Goal: Complete application form: Complete application form

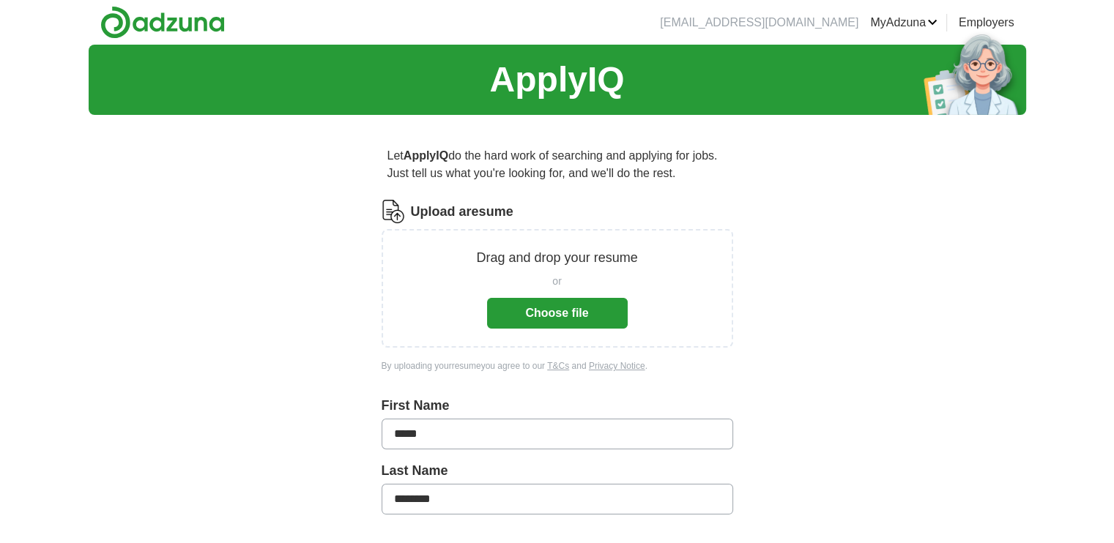
click at [515, 317] on button "Choose file" at bounding box center [557, 313] width 141 height 31
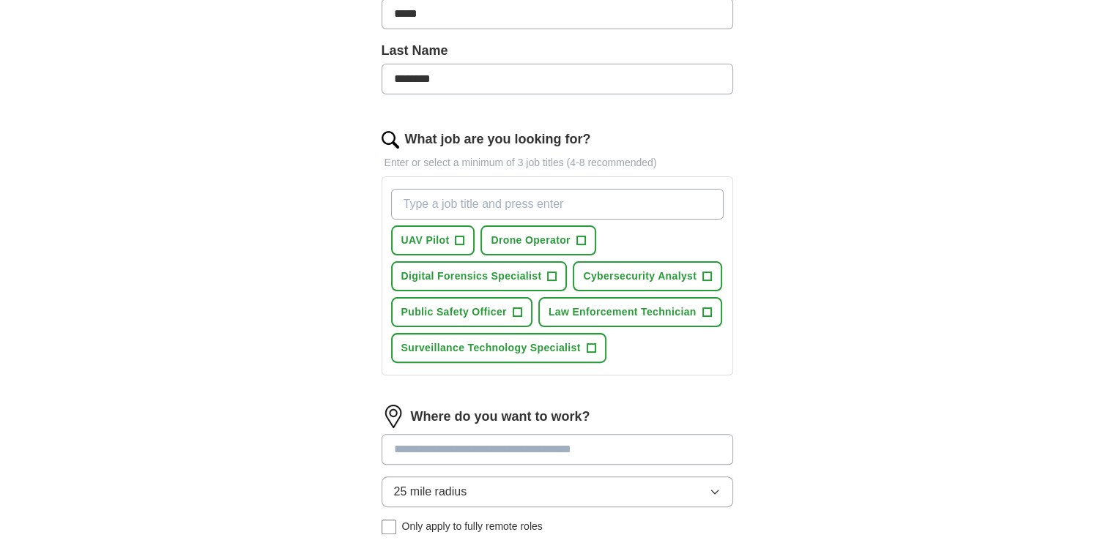
scroll to position [366, 0]
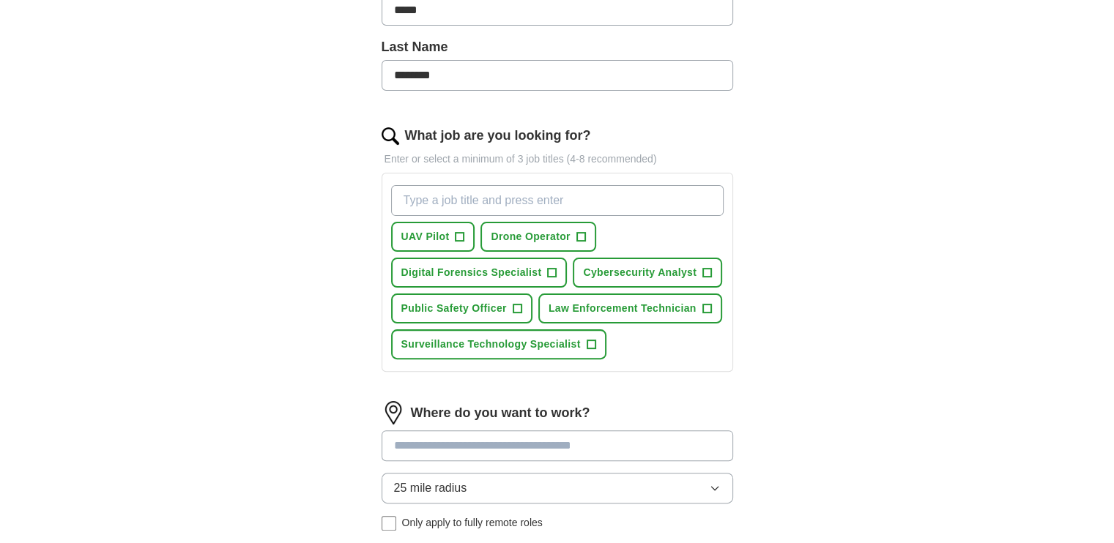
click at [501, 436] on input at bounding box center [557, 446] width 351 height 31
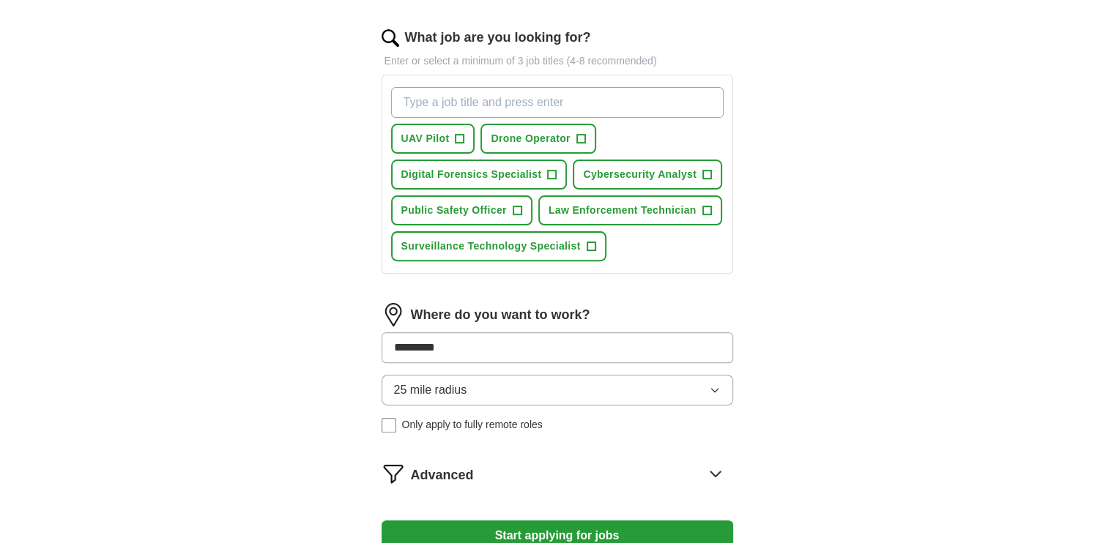
scroll to position [513, 0]
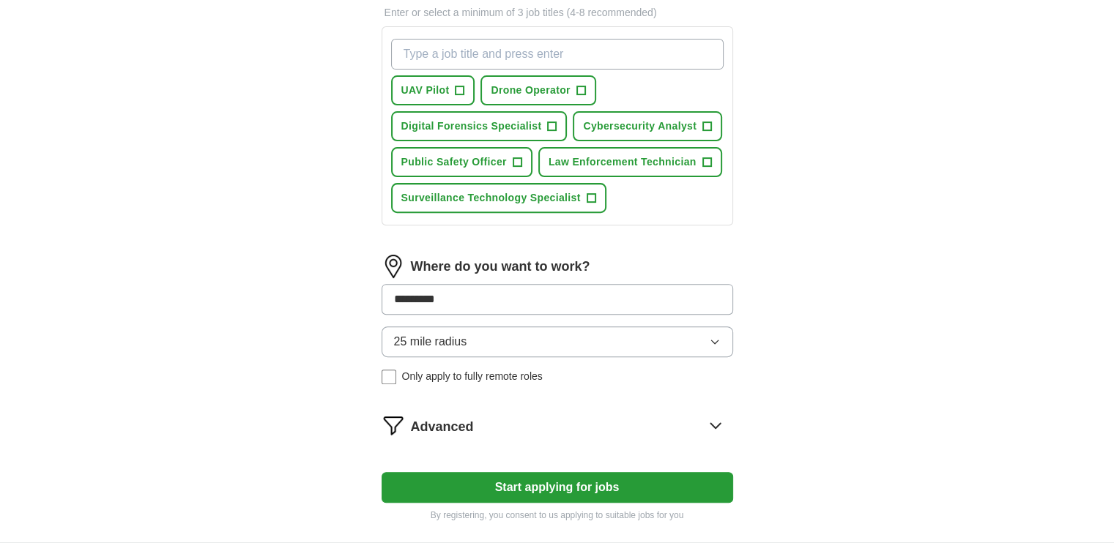
type input "********"
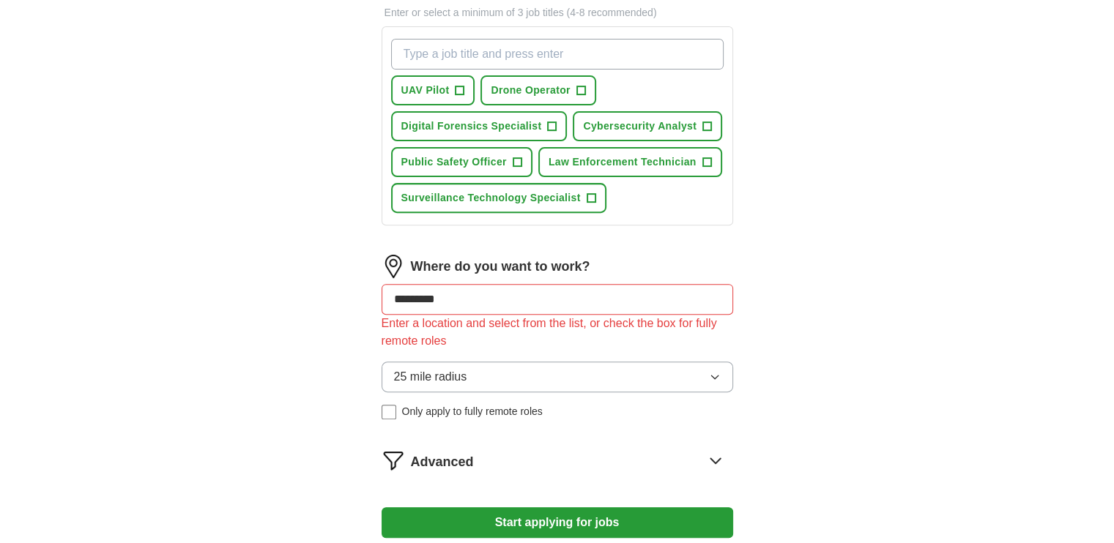
click at [501, 478] on form "Select a resume Resume -1-.pdf [DATE] 12:08 Upload a different resume By upload…" at bounding box center [557, 122] width 351 height 870
drag, startPoint x: 466, startPoint y: 289, endPoint x: 362, endPoint y: 288, distance: 104.0
click at [362, 288] on div "Let ApplyIQ do the hard work of searching and applying for jobs. Just tell us w…" at bounding box center [557, 96] width 469 height 964
type input "***"
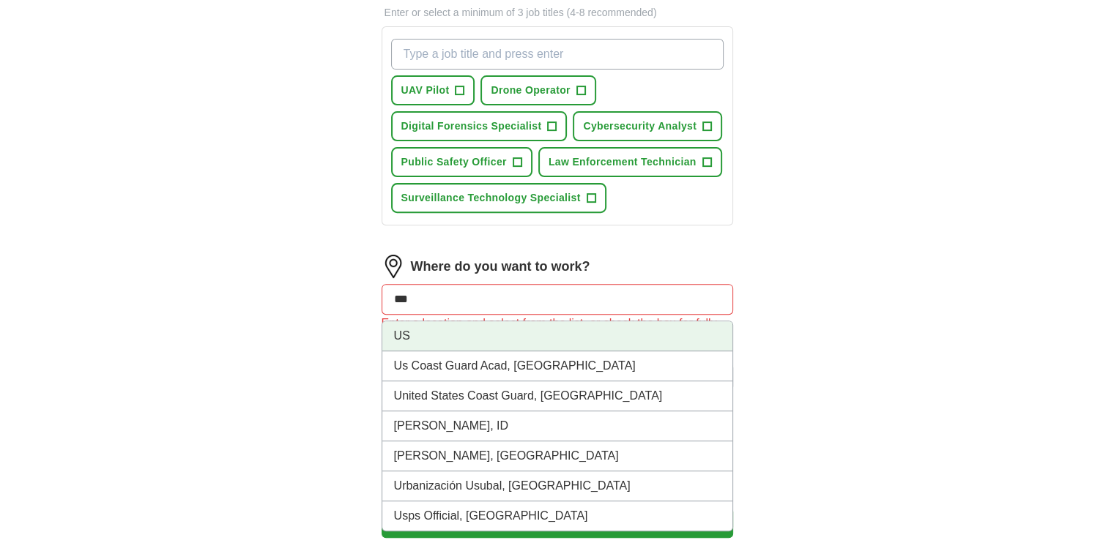
click at [409, 334] on li "US" at bounding box center [557, 336] width 350 height 30
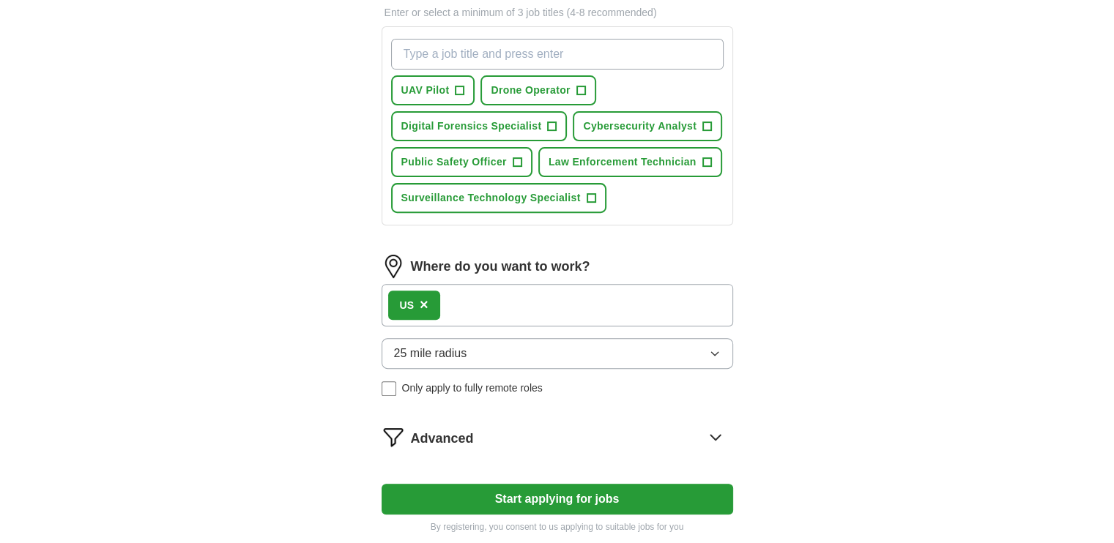
click at [729, 346] on button "25 mile radius" at bounding box center [557, 353] width 351 height 31
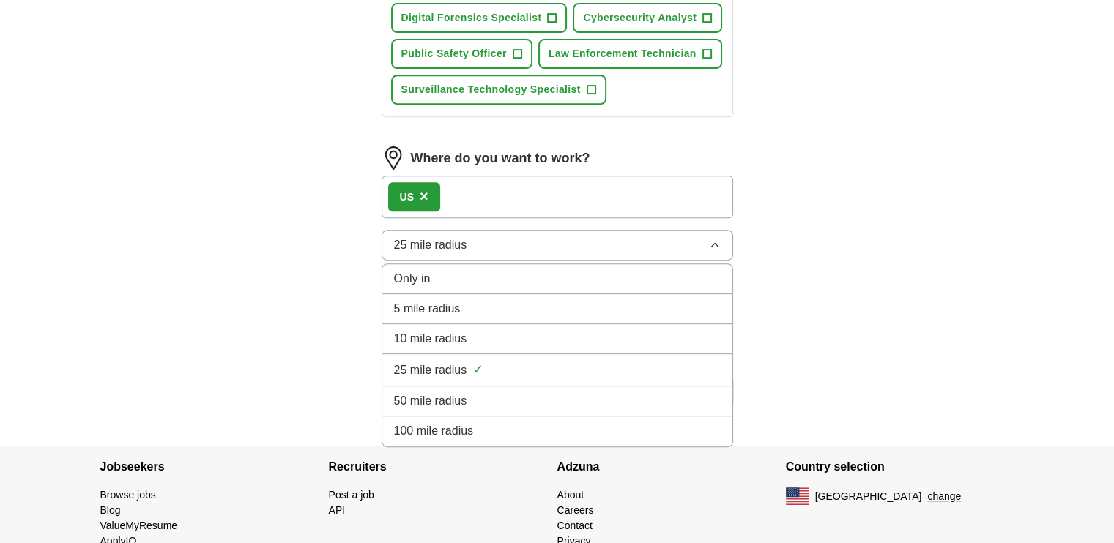
scroll to position [666, 0]
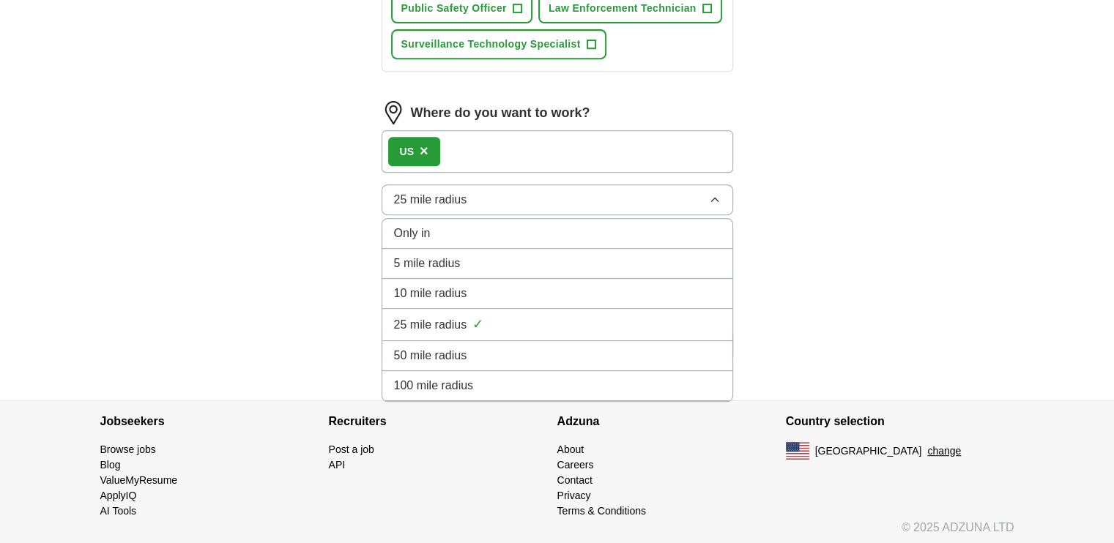
click at [469, 379] on span "100 mile radius" at bounding box center [434, 386] width 80 height 18
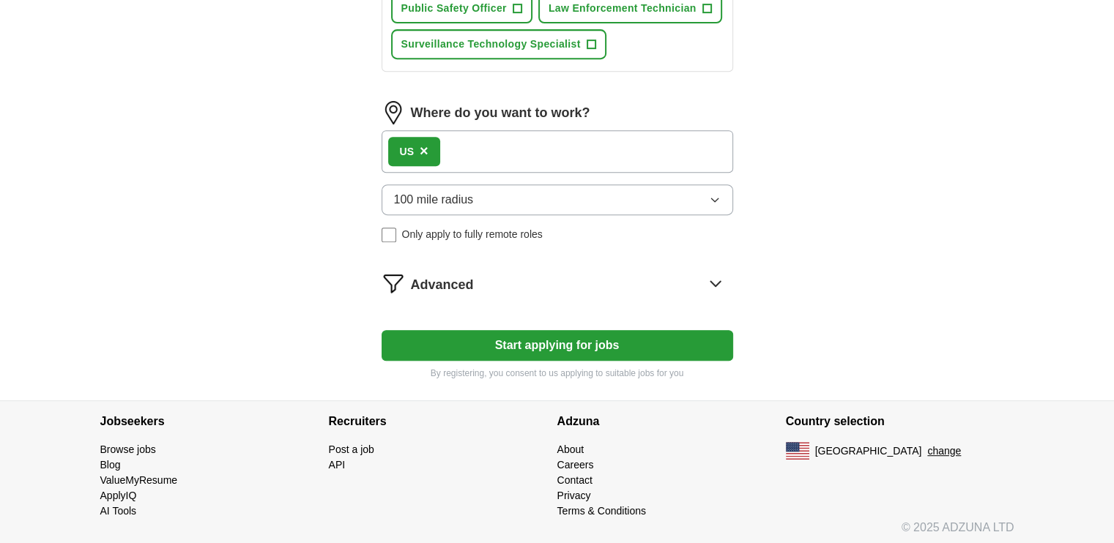
click at [719, 196] on icon "button" at bounding box center [715, 200] width 12 height 12
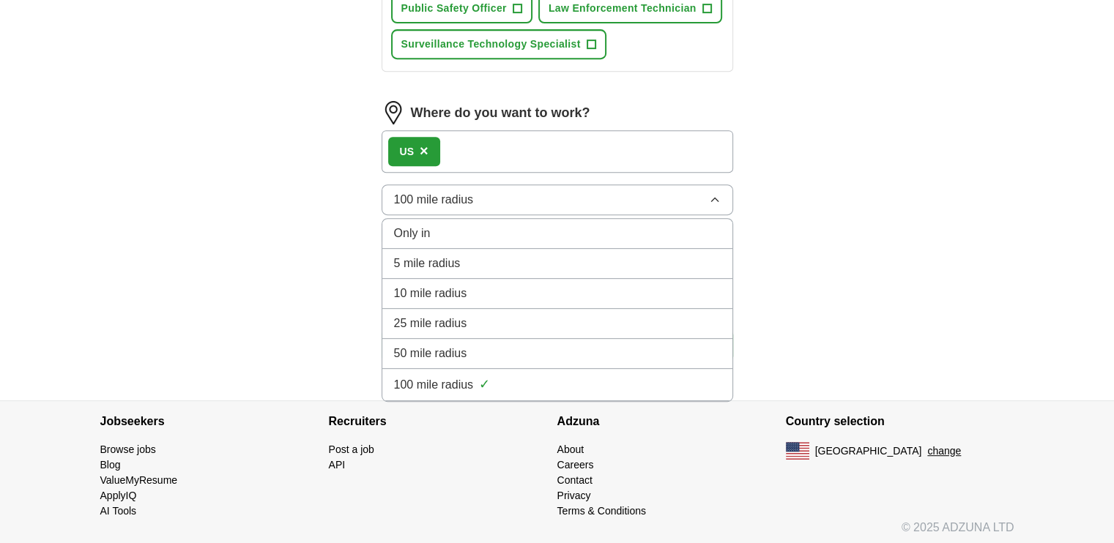
click at [537, 226] on div "Only in" at bounding box center [557, 234] width 327 height 18
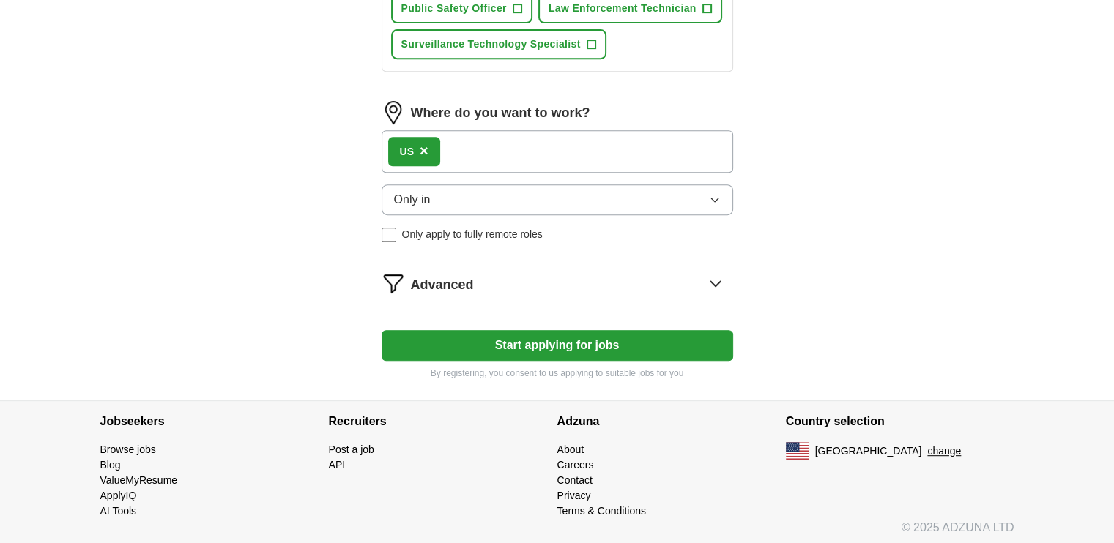
click at [548, 344] on button "Start applying for jobs" at bounding box center [557, 345] width 351 height 31
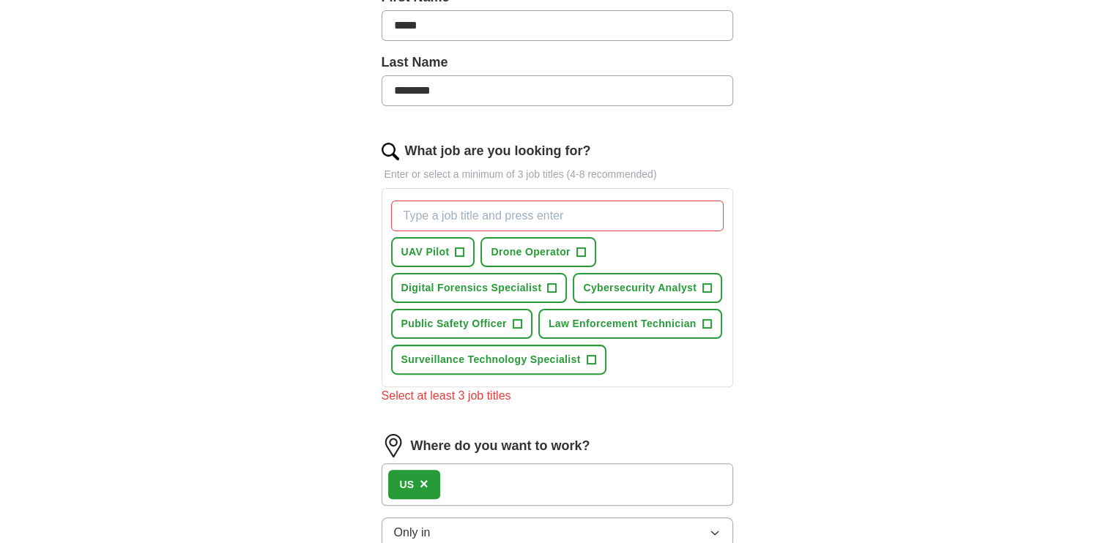
scroll to position [300, 0]
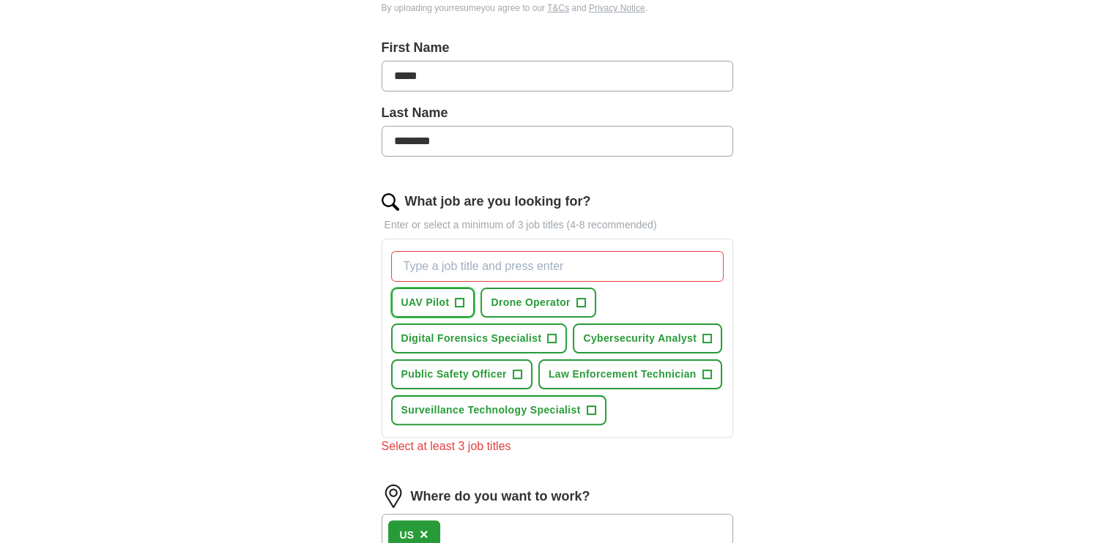
click at [457, 297] on span "+" at bounding box center [459, 303] width 9 height 12
click at [579, 298] on span "+" at bounding box center [580, 303] width 9 height 12
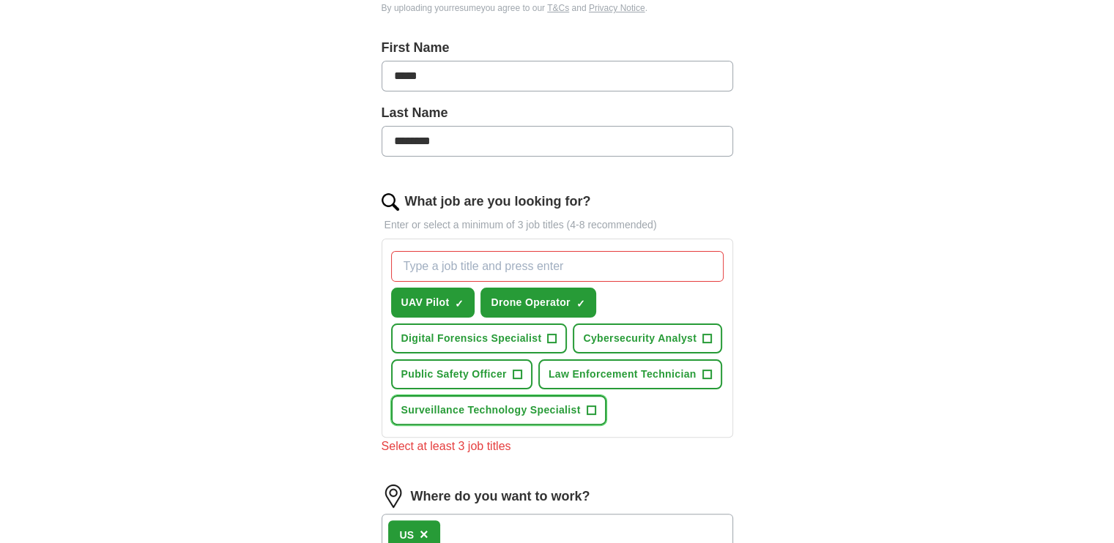
click at [588, 405] on span "+" at bounding box center [591, 411] width 9 height 12
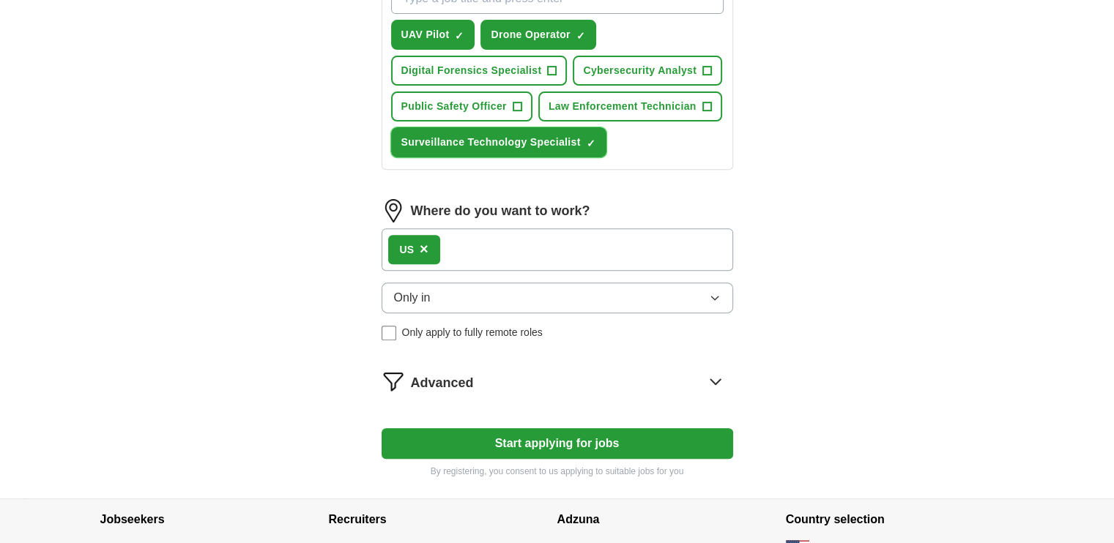
scroll to position [593, 0]
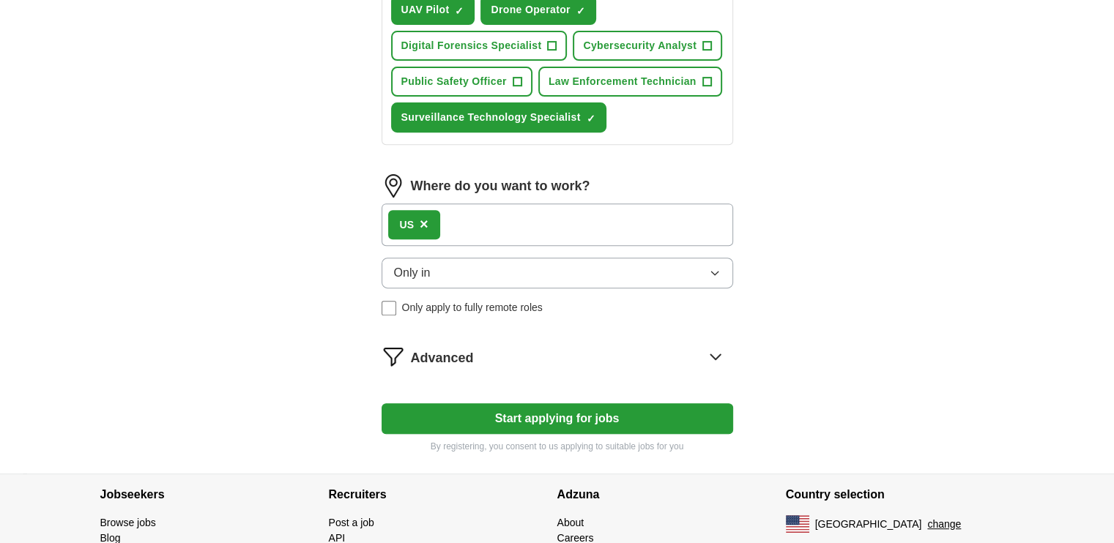
click at [579, 421] on button "Start applying for jobs" at bounding box center [557, 418] width 351 height 31
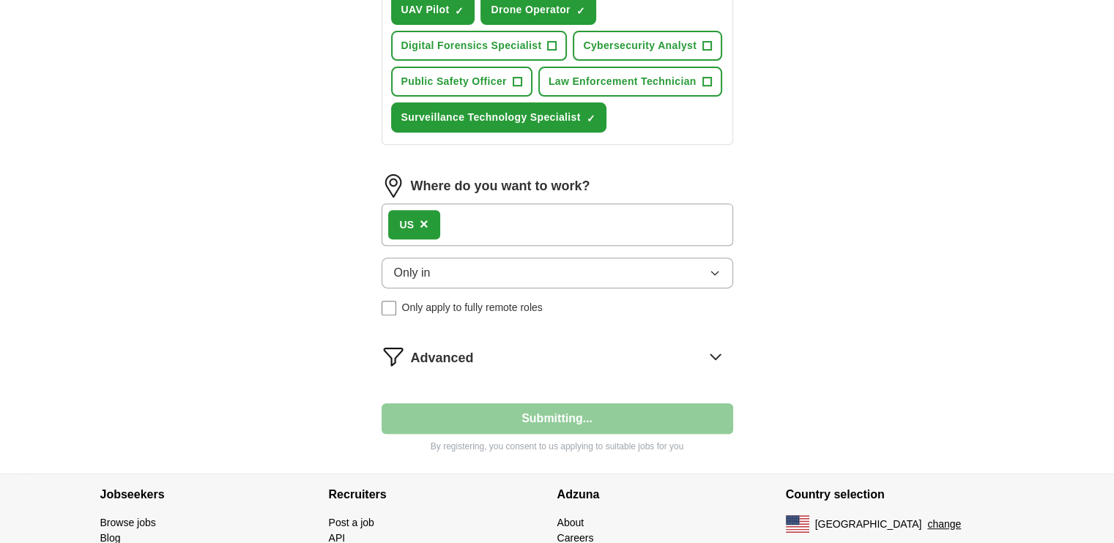
select select "**"
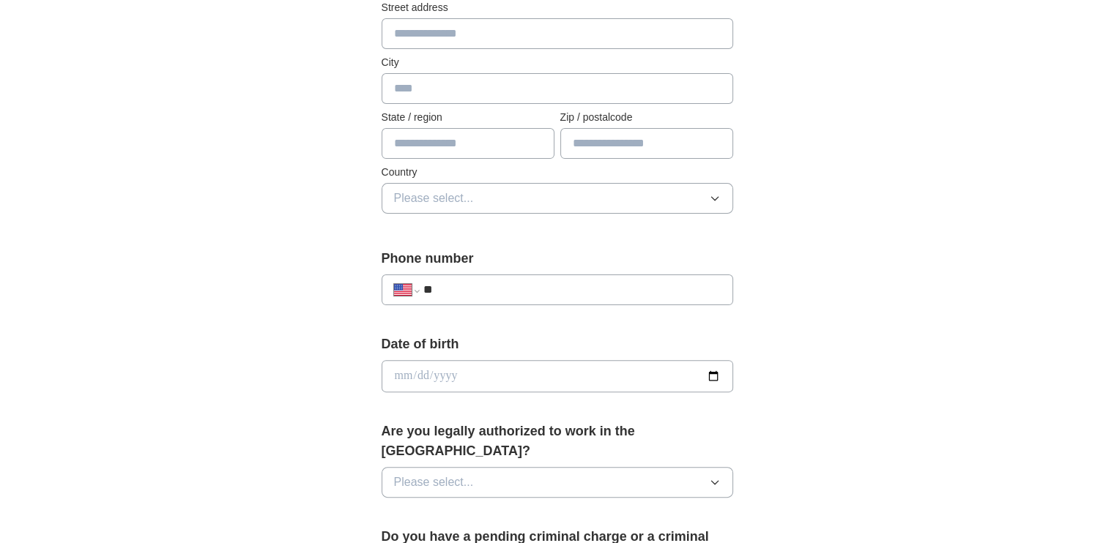
scroll to position [366, 0]
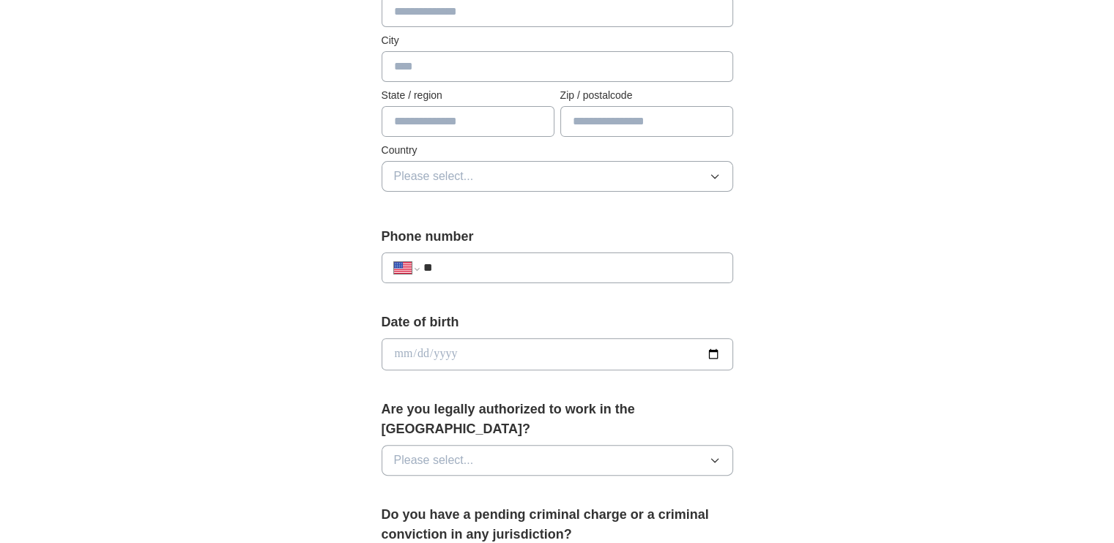
click at [480, 256] on div "**********" at bounding box center [557, 268] width 351 height 31
click at [480, 264] on input "**" at bounding box center [571, 268] width 297 height 18
click at [483, 267] on input "**********" at bounding box center [571, 268] width 297 height 18
type input "**********"
click at [721, 351] on input "date" at bounding box center [557, 354] width 351 height 32
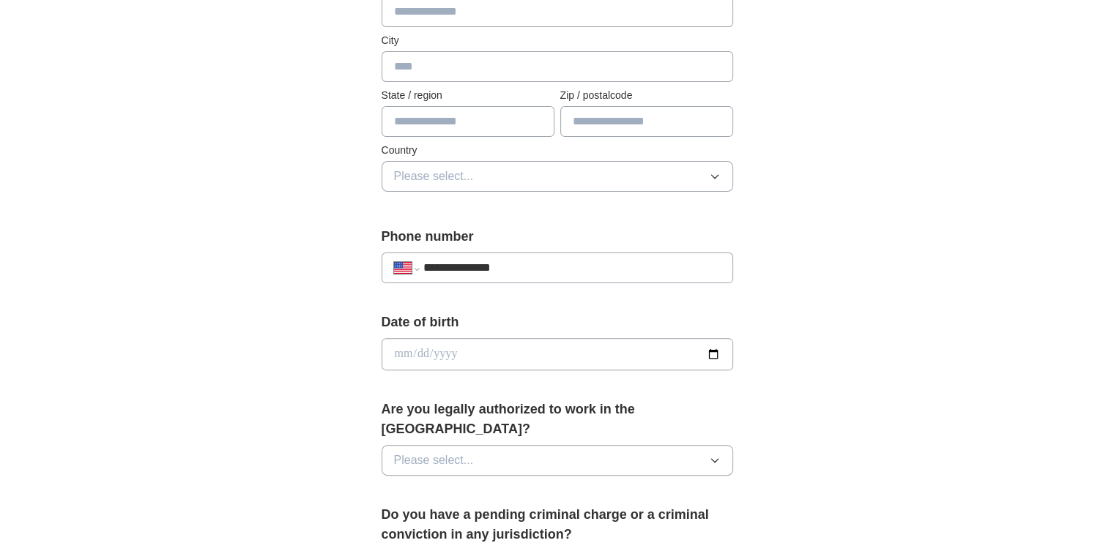
click at [714, 352] on input "date" at bounding box center [557, 354] width 351 height 32
click at [387, 349] on input "date" at bounding box center [557, 354] width 351 height 32
click at [404, 351] on input "date" at bounding box center [557, 354] width 351 height 32
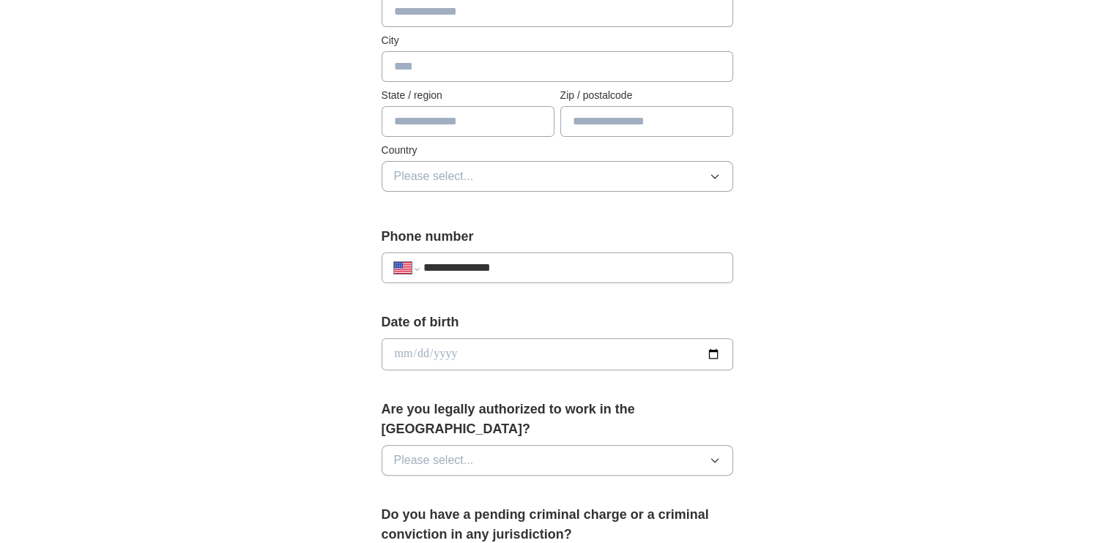
click at [444, 357] on input "date" at bounding box center [557, 354] width 351 height 32
type input "**********"
click at [463, 452] on span "Please select..." at bounding box center [434, 461] width 80 height 18
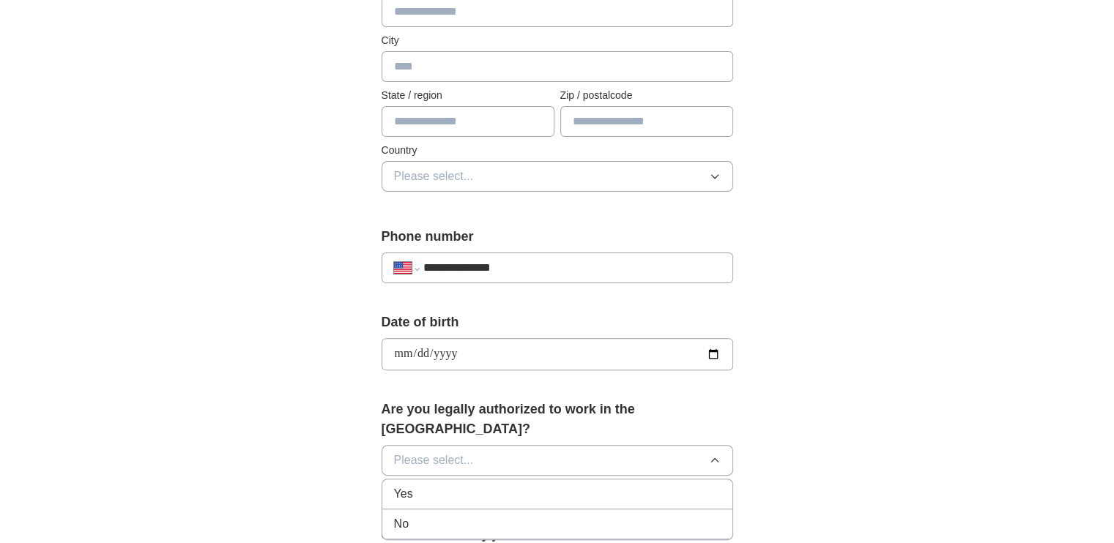
click at [452, 485] on div "Yes" at bounding box center [557, 494] width 327 height 18
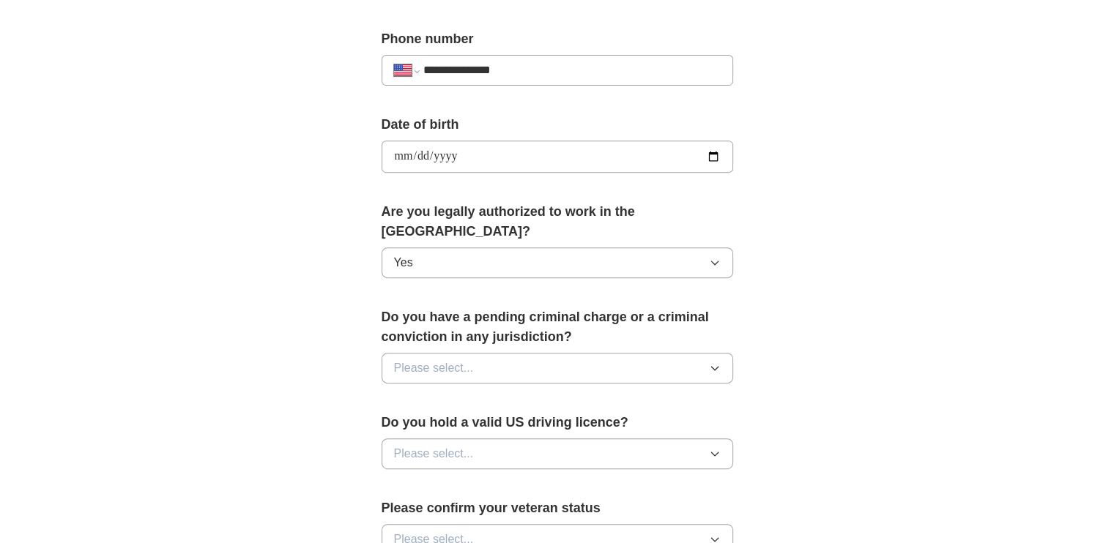
scroll to position [586, 0]
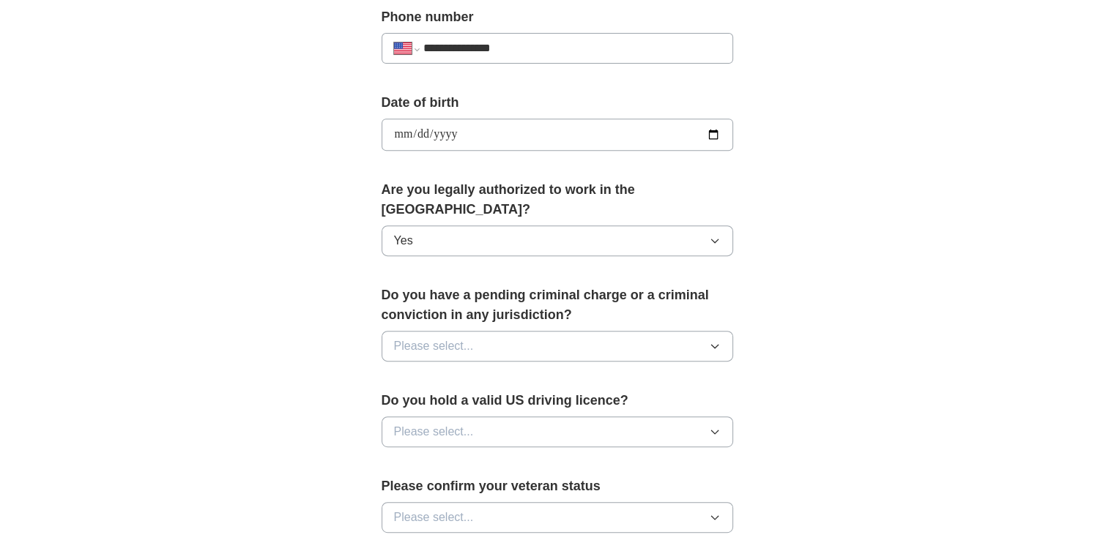
click at [405, 338] on span "Please select..." at bounding box center [434, 347] width 80 height 18
click at [417, 401] on div "No" at bounding box center [557, 410] width 327 height 18
click at [416, 417] on button "Please select..." at bounding box center [557, 432] width 351 height 31
click at [402, 457] on span "Yes" at bounding box center [403, 466] width 19 height 18
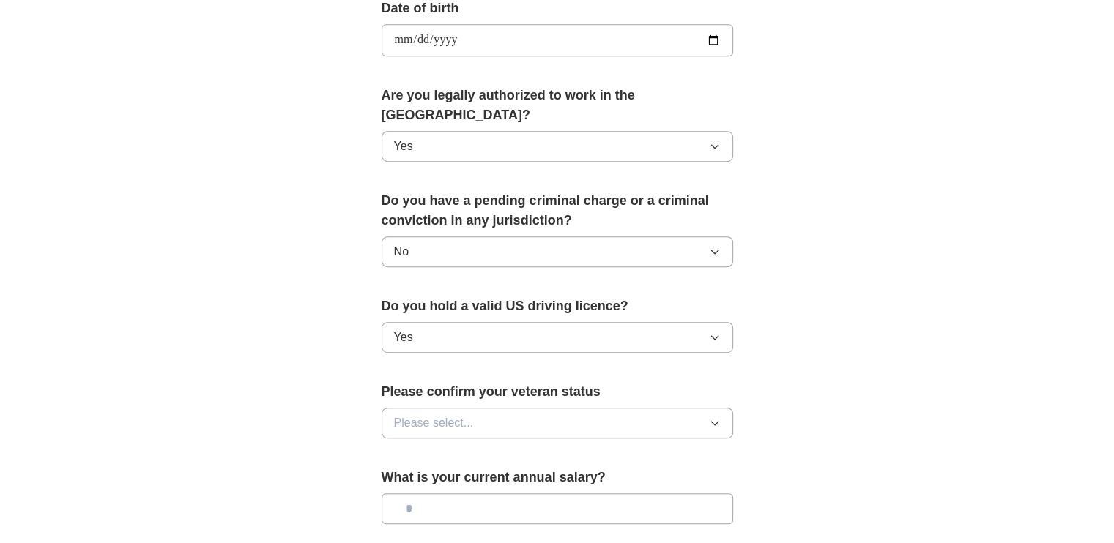
scroll to position [732, 0]
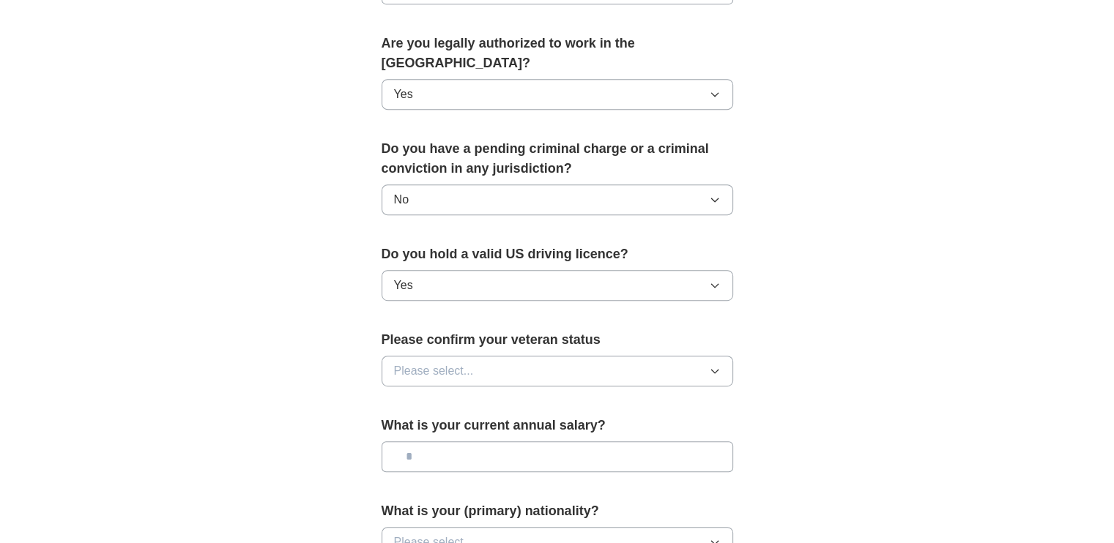
click at [414, 362] on span "Please select..." at bounding box center [434, 371] width 80 height 18
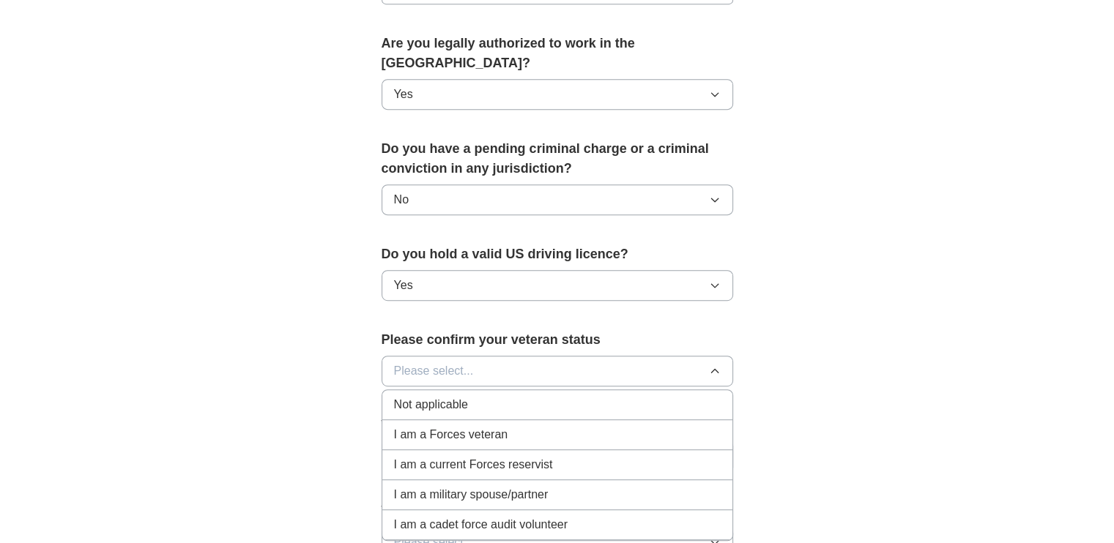
click at [430, 396] on span "Not applicable" at bounding box center [431, 405] width 74 height 18
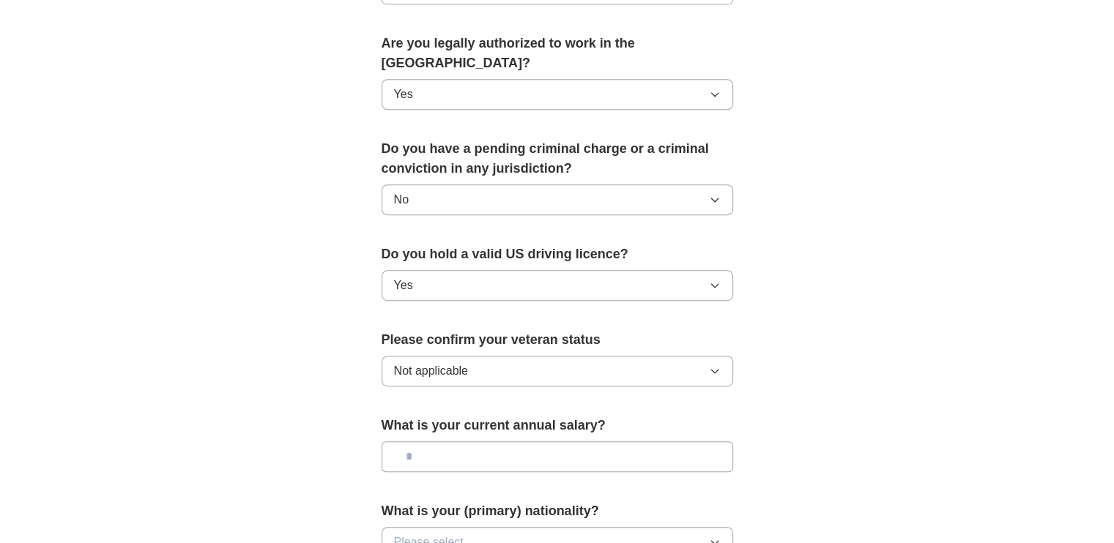
click at [438, 442] on input "text" at bounding box center [557, 457] width 351 height 31
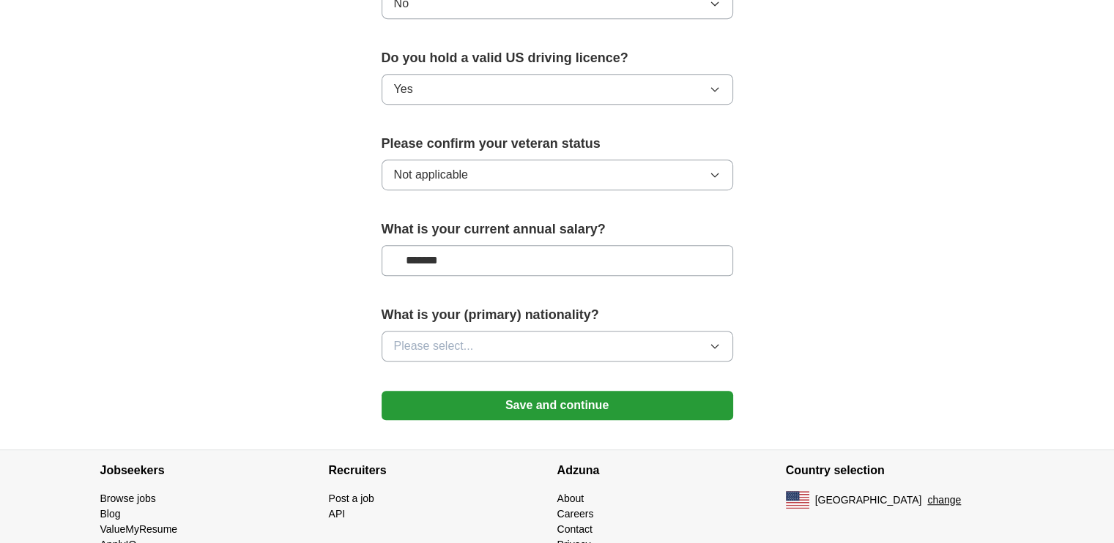
scroll to position [952, 0]
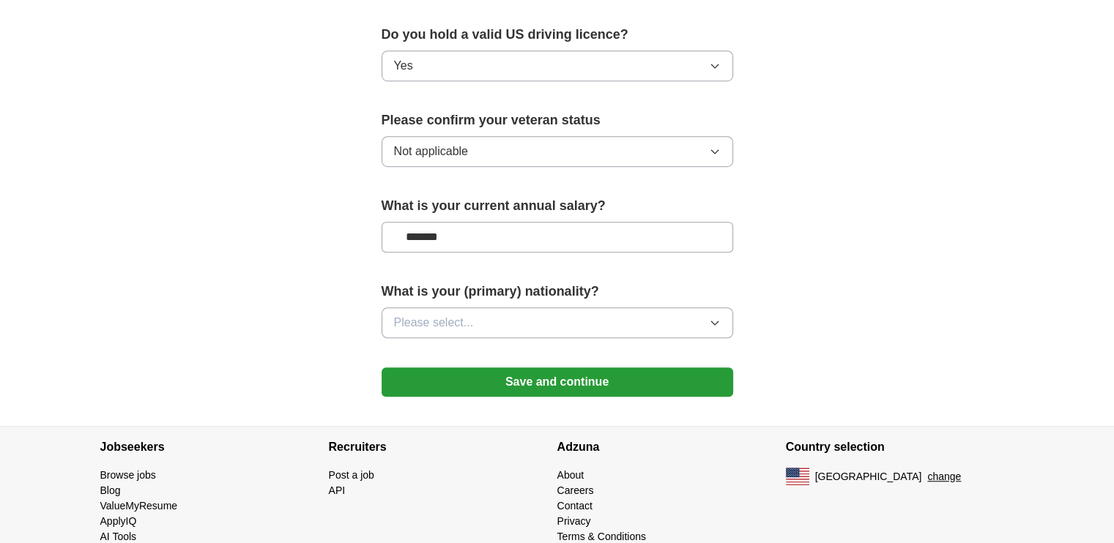
type input "*******"
click at [491, 308] on button "Please select..." at bounding box center [557, 323] width 351 height 31
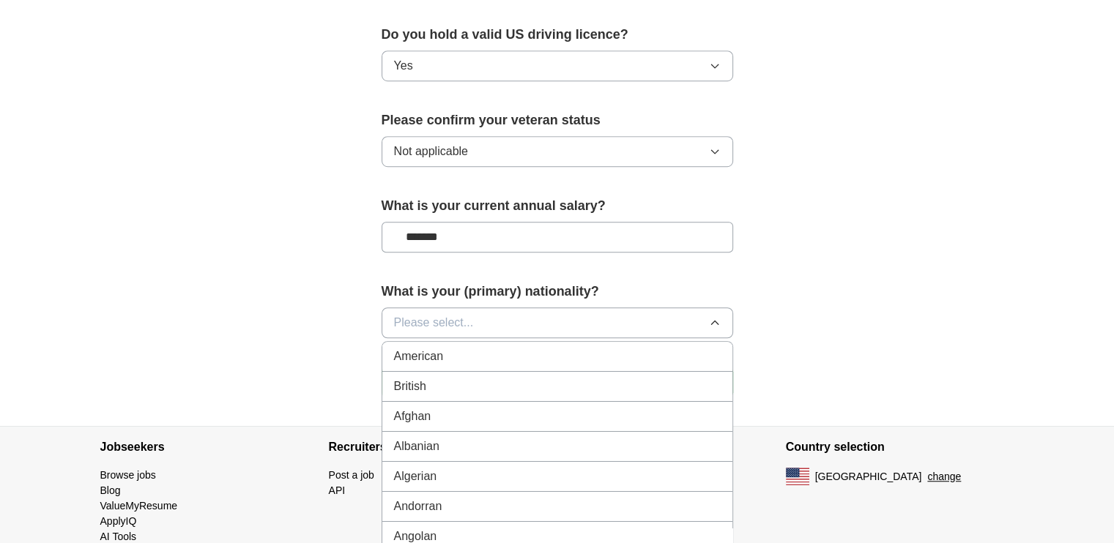
click at [489, 348] on div "American" at bounding box center [557, 357] width 327 height 18
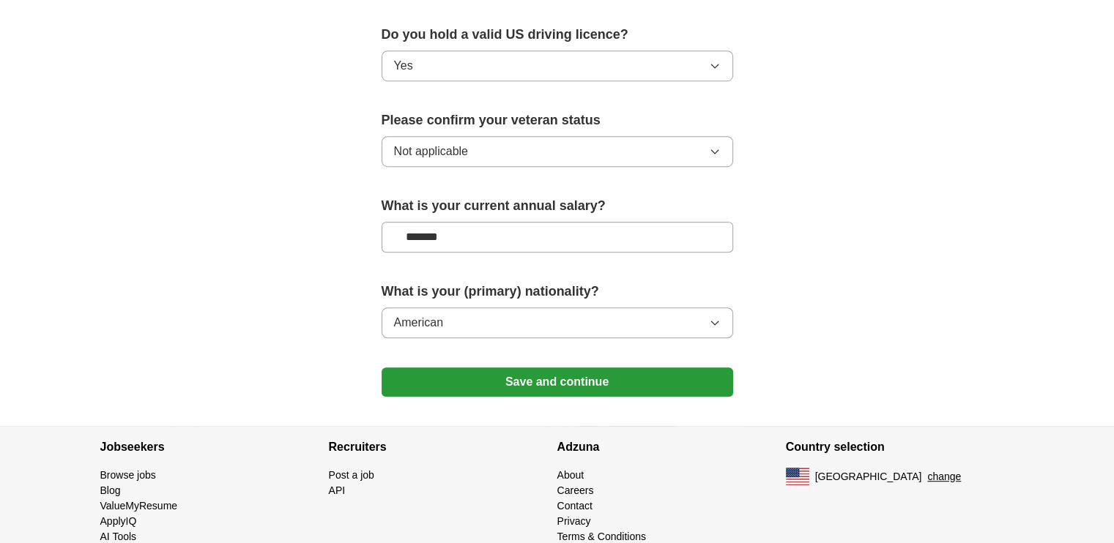
click at [489, 368] on button "Save and continue" at bounding box center [557, 382] width 351 height 29
